Goal: Task Accomplishment & Management: Manage account settings

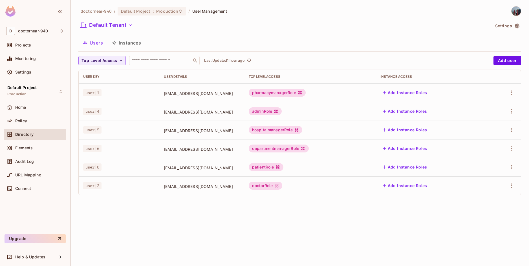
click at [143, 208] on div "doctornear-940 / Default Project : Production / User Management Default Tenant …" at bounding box center [299, 133] width 458 height 266
click at [148, 212] on div "doctornear-940 / Default Project : Production / User Management Default Tenant …" at bounding box center [299, 133] width 458 height 266
click at [28, 162] on span "Audit Log" at bounding box center [24, 161] width 19 height 5
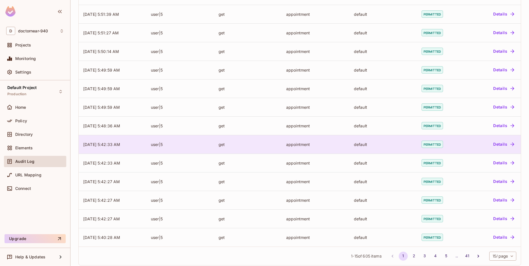
scroll to position [105, 0]
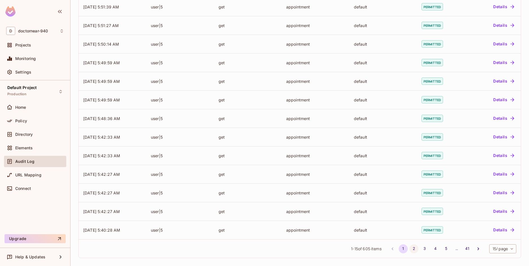
click at [409, 250] on button "2" at bounding box center [413, 248] width 9 height 9
click at [398, 249] on button "1" at bounding box center [402, 248] width 9 height 9
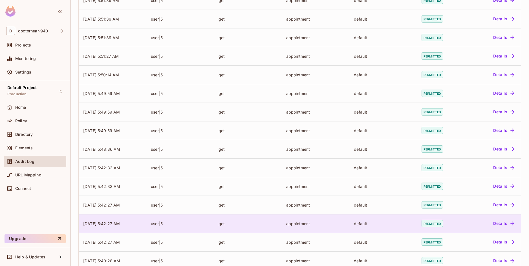
scroll to position [0, 0]
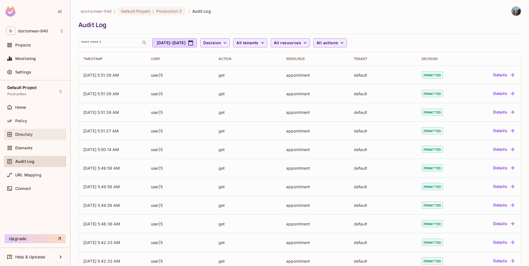
click at [37, 131] on div "Directory" at bounding box center [35, 134] width 58 height 7
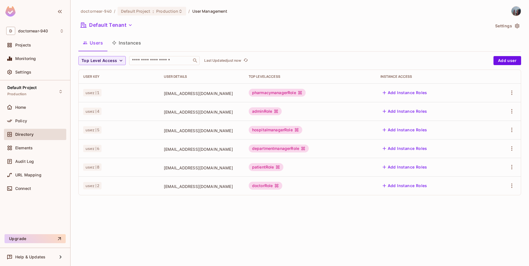
click at [119, 229] on div "doctornear-940 / Default Project : Production / User Management Default Tenant …" at bounding box center [299, 133] width 458 height 266
click at [187, 249] on div "doctornear-940 / Default Project : Production / User Management Default Tenant …" at bounding box center [299, 133] width 458 height 266
click at [512, 185] on icon "button" at bounding box center [511, 185] width 1 height 5
click at [482, 225] on div "Delete User" at bounding box center [489, 224] width 22 height 6
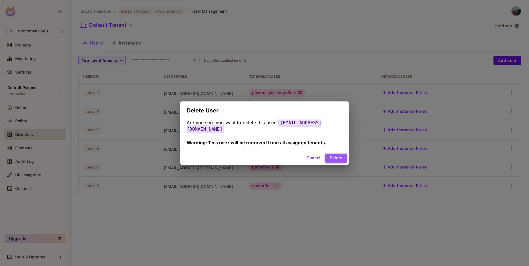
click at [329, 156] on button "Delete" at bounding box center [336, 158] width 22 height 9
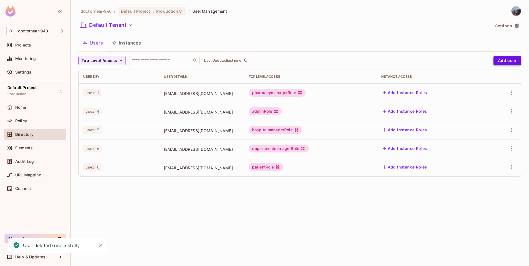
click at [506, 58] on button "Add user" at bounding box center [507, 60] width 28 height 9
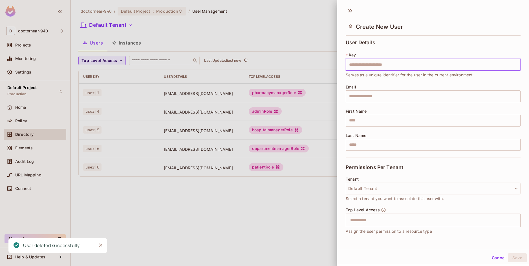
click at [384, 63] on input "text" at bounding box center [432, 65] width 175 height 12
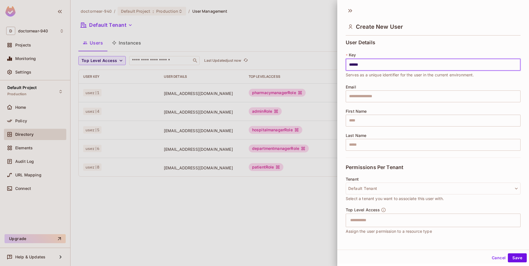
type input "******"
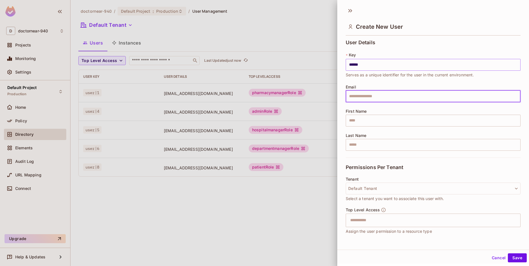
type input "*"
type input "**********"
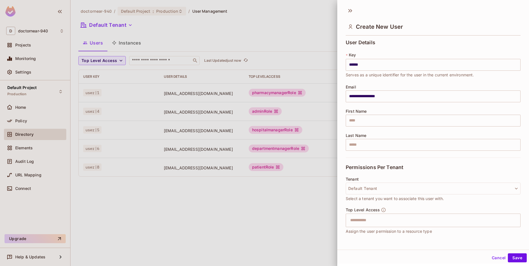
click at [451, 165] on div "Permissions Per Tenant" at bounding box center [432, 167] width 175 height 19
click at [410, 221] on input "text" at bounding box center [428, 220] width 163 height 11
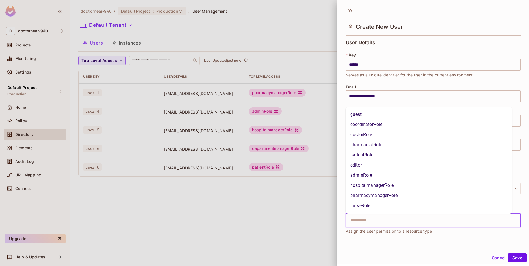
click at [387, 135] on li "doctorRole" at bounding box center [428, 135] width 166 height 10
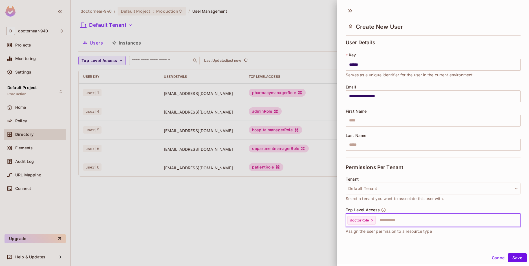
click at [427, 245] on div "**********" at bounding box center [433, 127] width 192 height 246
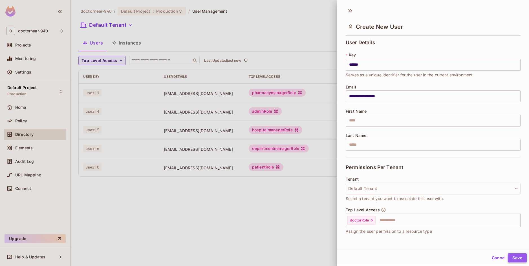
click at [510, 259] on button "Save" at bounding box center [516, 257] width 19 height 9
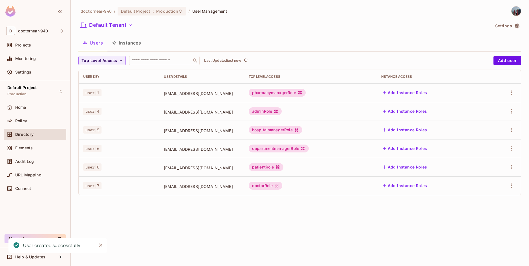
drag, startPoint x: 181, startPoint y: 229, endPoint x: 213, endPoint y: 225, distance: 32.0
click at [182, 229] on div "doctornear-940 / Default Project : Production / User Management Default Tenant …" at bounding box center [299, 133] width 458 height 266
click at [24, 165] on div "Audit Log" at bounding box center [35, 161] width 62 height 11
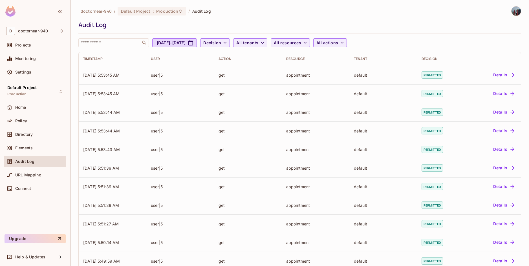
drag, startPoint x: 449, startPoint y: 22, endPoint x: 446, endPoint y: 25, distance: 4.2
click at [449, 22] on div "Audit Log" at bounding box center [298, 25] width 440 height 8
click at [28, 139] on div "Directory" at bounding box center [35, 134] width 62 height 11
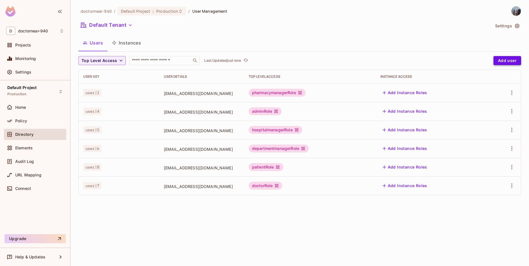
click at [500, 59] on button "Add user" at bounding box center [507, 60] width 28 height 9
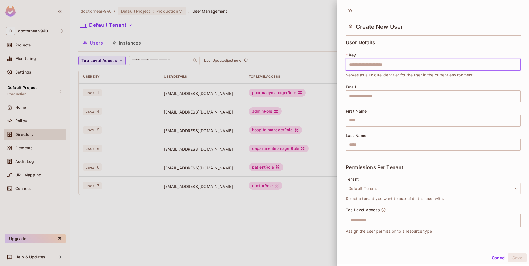
click at [372, 64] on input "text" at bounding box center [432, 65] width 175 height 12
type input "******"
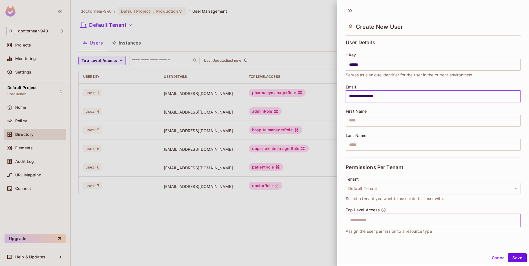
type input "**********"
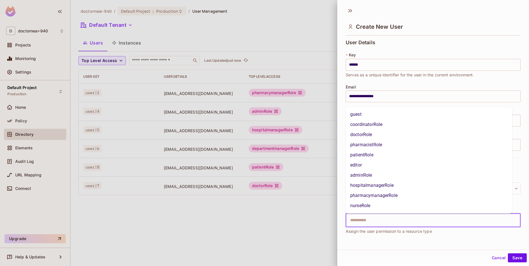
click at [383, 224] on input "text" at bounding box center [428, 220] width 163 height 11
click at [375, 207] on li "nurseRole" at bounding box center [428, 206] width 166 height 10
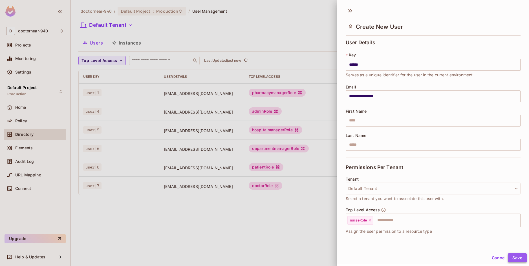
click at [512, 258] on button "Save" at bounding box center [516, 257] width 19 height 9
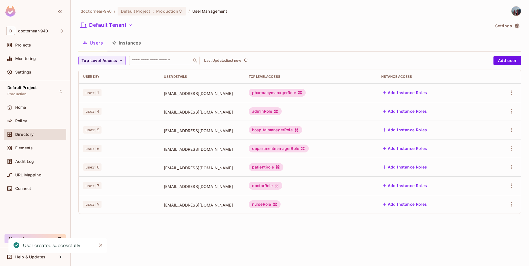
click at [331, 249] on div "doctornear-940 / Default Project : Production / User Management Default Tenant …" at bounding box center [299, 133] width 458 height 266
click at [103, 227] on div "doctornear-940 / Default Project : Production / User Management Default Tenant …" at bounding box center [299, 133] width 458 height 266
click at [24, 161] on span "Audit Log" at bounding box center [24, 161] width 19 height 5
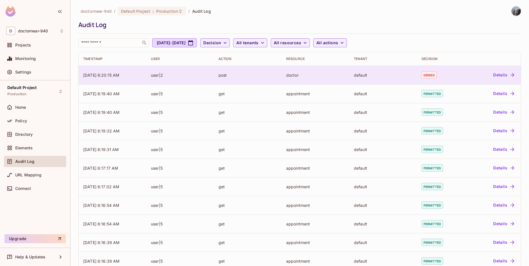
click at [349, 80] on td "default" at bounding box center [383, 75] width 68 height 19
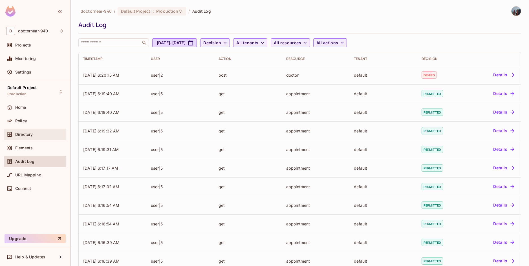
click at [26, 132] on span "Directory" at bounding box center [23, 134] width 17 height 5
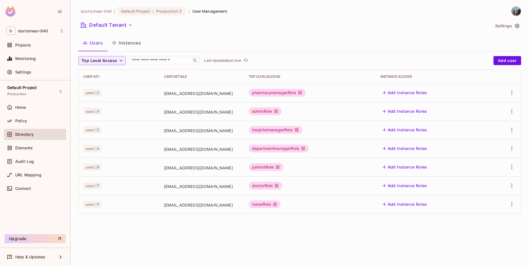
click at [133, 242] on div "doctornear-940 / Default Project : Production / User Management Default Tenant …" at bounding box center [299, 133] width 458 height 266
click at [36, 166] on div "Audit Log" at bounding box center [35, 161] width 62 height 11
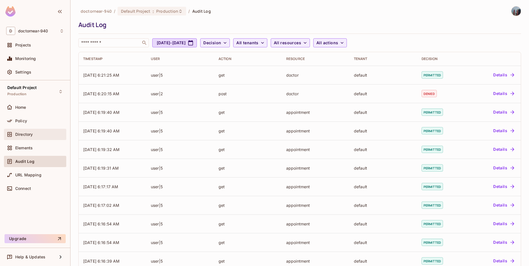
click at [34, 136] on div "Directory" at bounding box center [39, 134] width 49 height 5
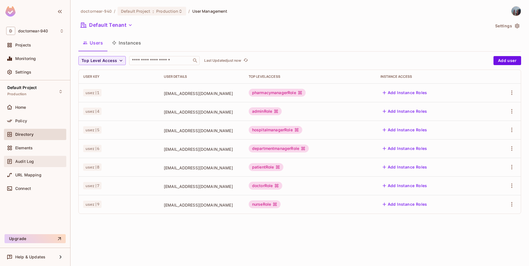
click at [37, 164] on div "Audit Log" at bounding box center [35, 161] width 58 height 7
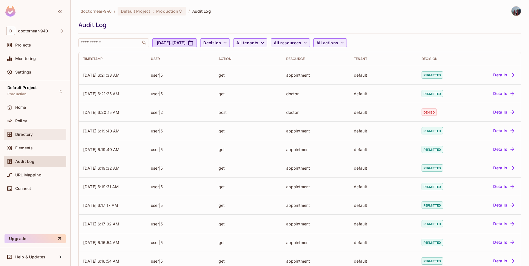
click at [35, 135] on div "Directory" at bounding box center [39, 134] width 49 height 5
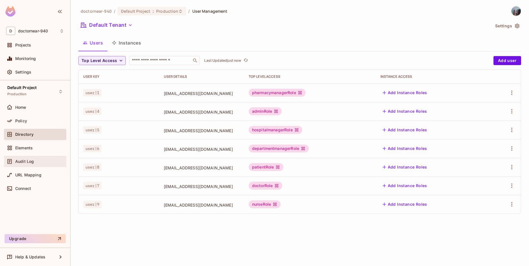
click at [25, 162] on span "Audit Log" at bounding box center [24, 161] width 19 height 5
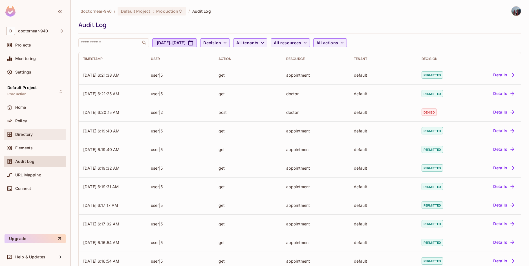
click at [36, 135] on div "Directory" at bounding box center [39, 134] width 49 height 5
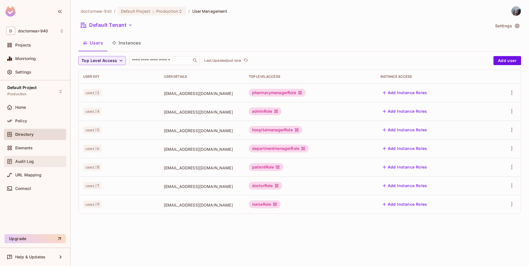
click at [28, 162] on span "Audit Log" at bounding box center [24, 161] width 19 height 5
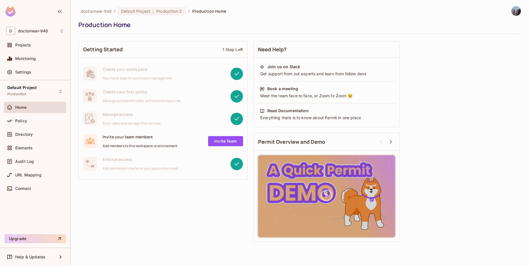
click at [140, 212] on div "Getting Started 1 Step Left Create your workspace Your home base for permission…" at bounding box center [299, 141] width 442 height 207
click at [39, 44] on div "Projects" at bounding box center [39, 45] width 49 height 5
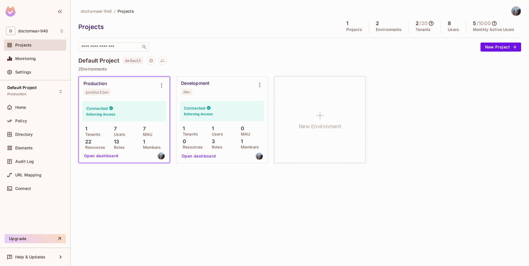
click at [151, 201] on div "doctornear-940 / Projects Projects 1 Projects 2 Environments 2 / 20 Tenants 8 U…" at bounding box center [299, 133] width 458 height 266
click at [119, 186] on div "doctornear-940 / Projects Projects 1 Projects 2 Environments 2 / 20 Tenants 8 U…" at bounding box center [299, 133] width 458 height 266
click at [117, 187] on div "doctornear-940 / Projects Projects 1 Projects 2 Environments 2 / 20 Tenants 8 U…" at bounding box center [299, 133] width 458 height 266
click at [209, 54] on div "doctornear-940 / Projects Projects 1 Projects 2 Environments 2 / 20 Tenants 8 U…" at bounding box center [299, 87] width 442 height 163
click at [380, 60] on div "Default Project default" at bounding box center [299, 60] width 442 height 9
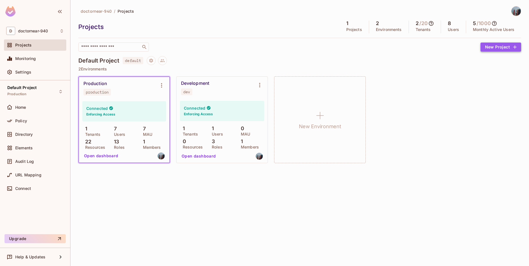
click at [496, 48] on button "New Project" at bounding box center [500, 47] width 41 height 9
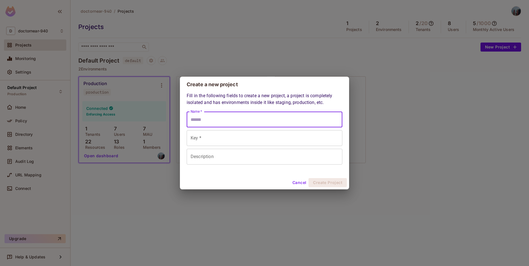
click at [252, 124] on input "Name *" at bounding box center [265, 120] width 156 height 16
type input "*"
type input "**"
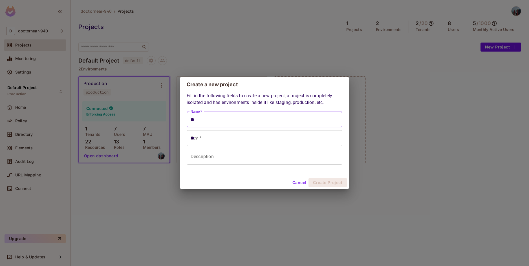
type input "***"
type input "****"
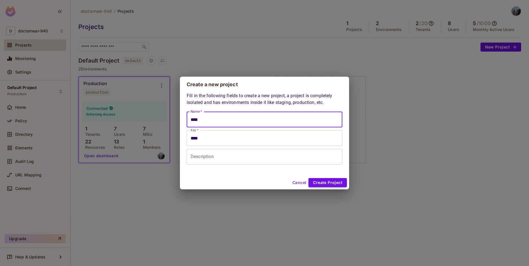
click at [324, 182] on button "Create Project" at bounding box center [327, 182] width 38 height 9
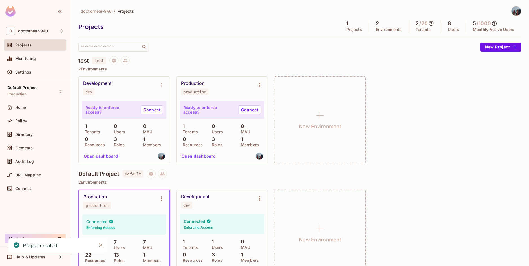
scroll to position [17, 0]
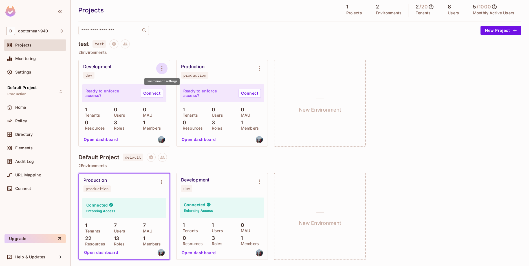
click at [163, 68] on icon "Environment settings" at bounding box center [161, 68] width 7 height 7
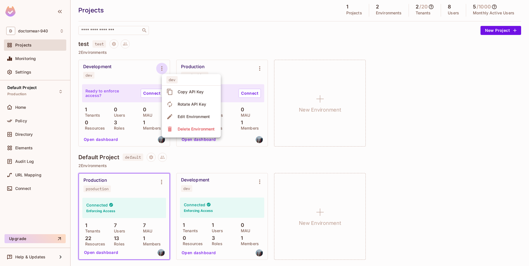
click at [125, 77] on div at bounding box center [264, 133] width 529 height 266
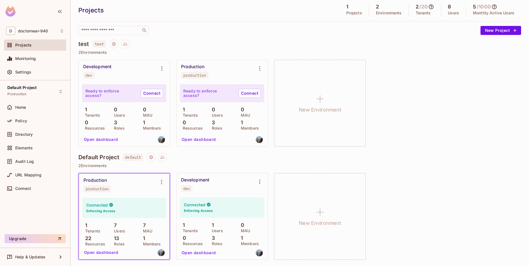
click at [102, 66] on div "Development" at bounding box center [97, 67] width 28 height 6
click at [121, 53] on p "2 Environments" at bounding box center [299, 52] width 442 height 5
click at [110, 46] on button "Project settings" at bounding box center [113, 43] width 9 height 9
drag, startPoint x: 151, startPoint y: 48, endPoint x: 132, endPoint y: 49, distance: 18.9
click at [152, 48] on ul "test Edit Project Delete Project" at bounding box center [138, 67] width 49 height 39
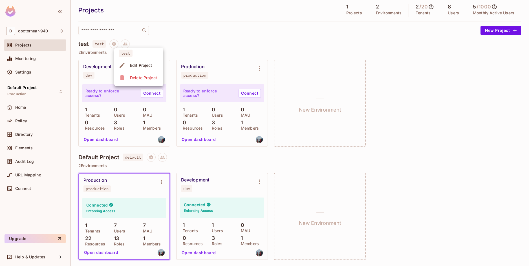
click at [138, 42] on div at bounding box center [264, 133] width 529 height 266
click at [125, 44] on icon at bounding box center [125, 43] width 5 height 5
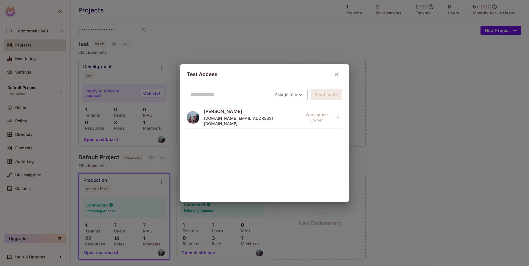
click at [334, 73] on icon "button" at bounding box center [336, 74] width 7 height 7
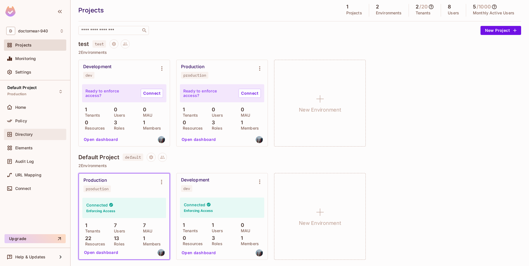
click at [31, 136] on span "Directory" at bounding box center [23, 134] width 17 height 5
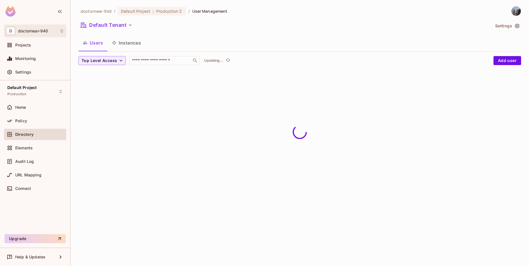
click at [61, 31] on icon at bounding box center [61, 31] width 5 height 5
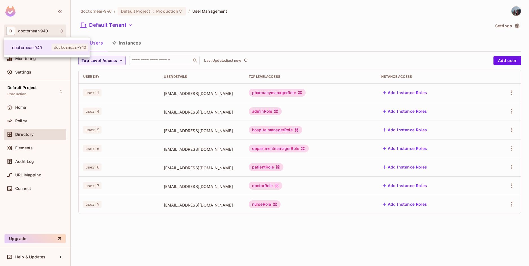
click at [61, 31] on div at bounding box center [264, 133] width 529 height 266
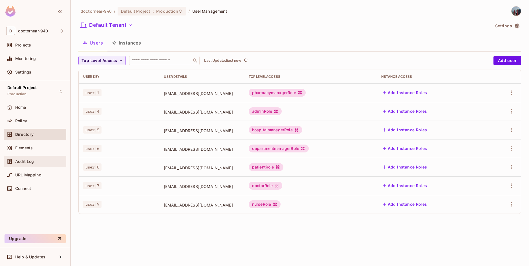
click at [24, 163] on span "Audit Log" at bounding box center [24, 161] width 19 height 5
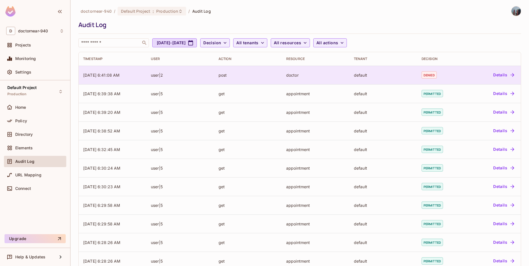
click at [312, 79] on td "doctor" at bounding box center [315, 75] width 68 height 19
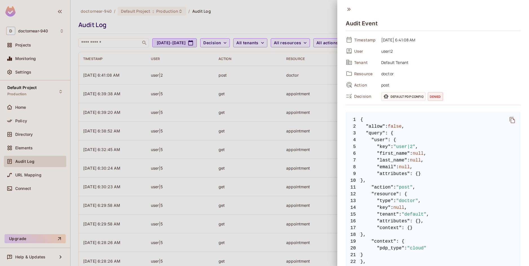
click at [349, 9] on icon at bounding box center [348, 9] width 6 height 6
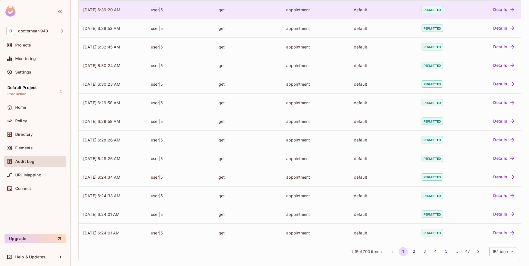
scroll to position [105, 0]
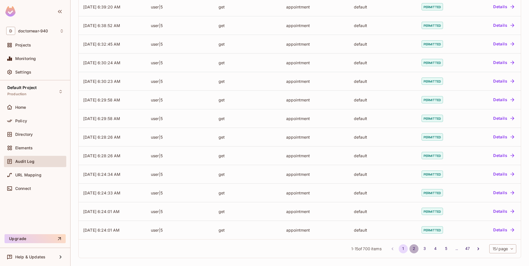
click at [411, 247] on button "2" at bounding box center [413, 248] width 9 height 9
click at [398, 248] on button "1" at bounding box center [402, 248] width 9 height 9
click at [398, 247] on button "1" at bounding box center [402, 248] width 9 height 9
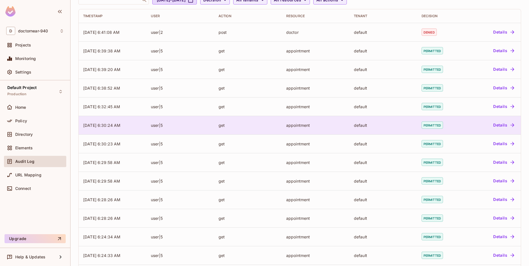
scroll to position [0, 0]
